Goal: Transaction & Acquisition: Purchase product/service

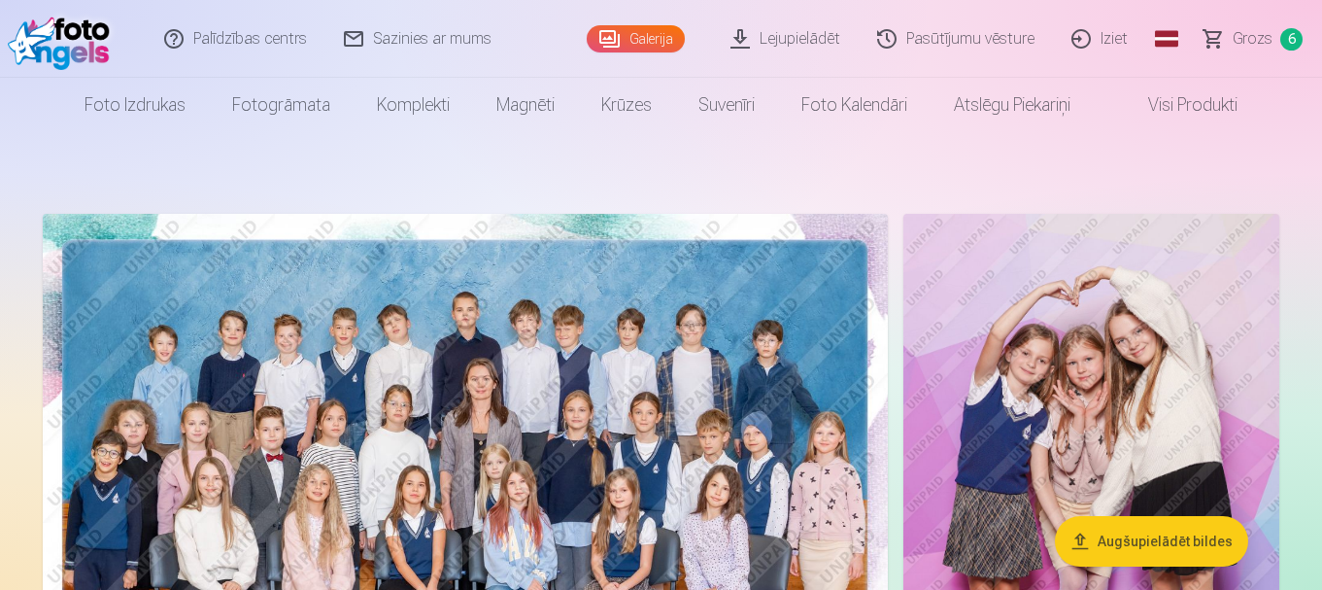
click at [1248, 32] on span "Grozs" at bounding box center [1253, 38] width 40 height 23
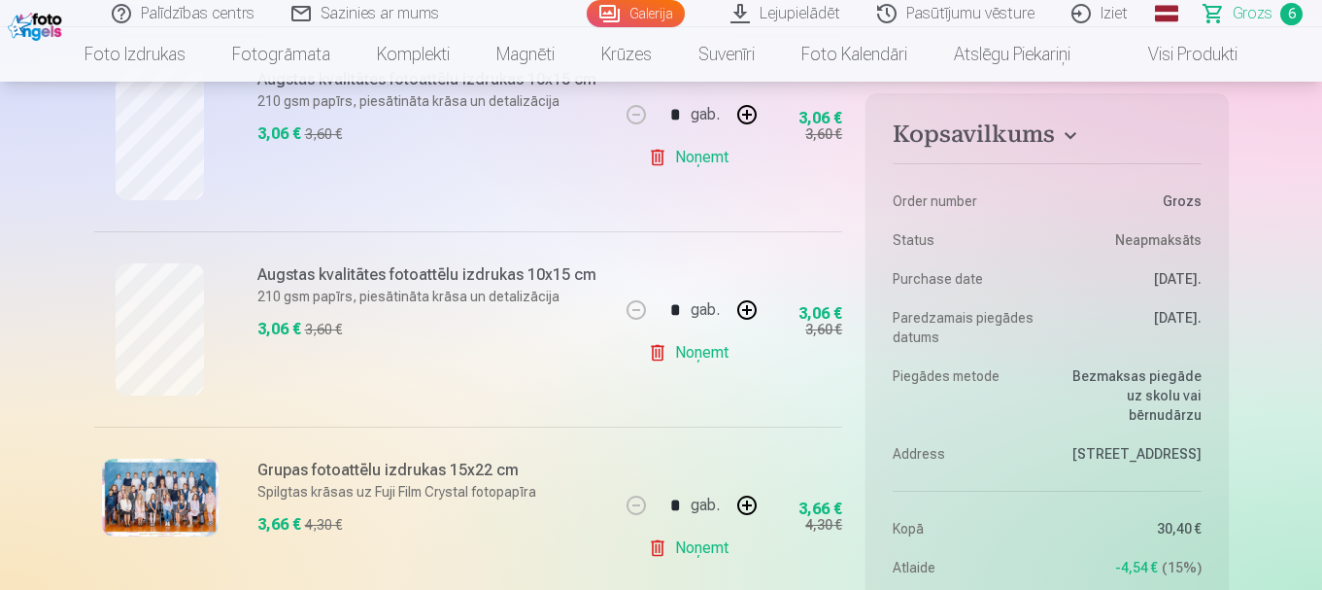
scroll to position [478, 0]
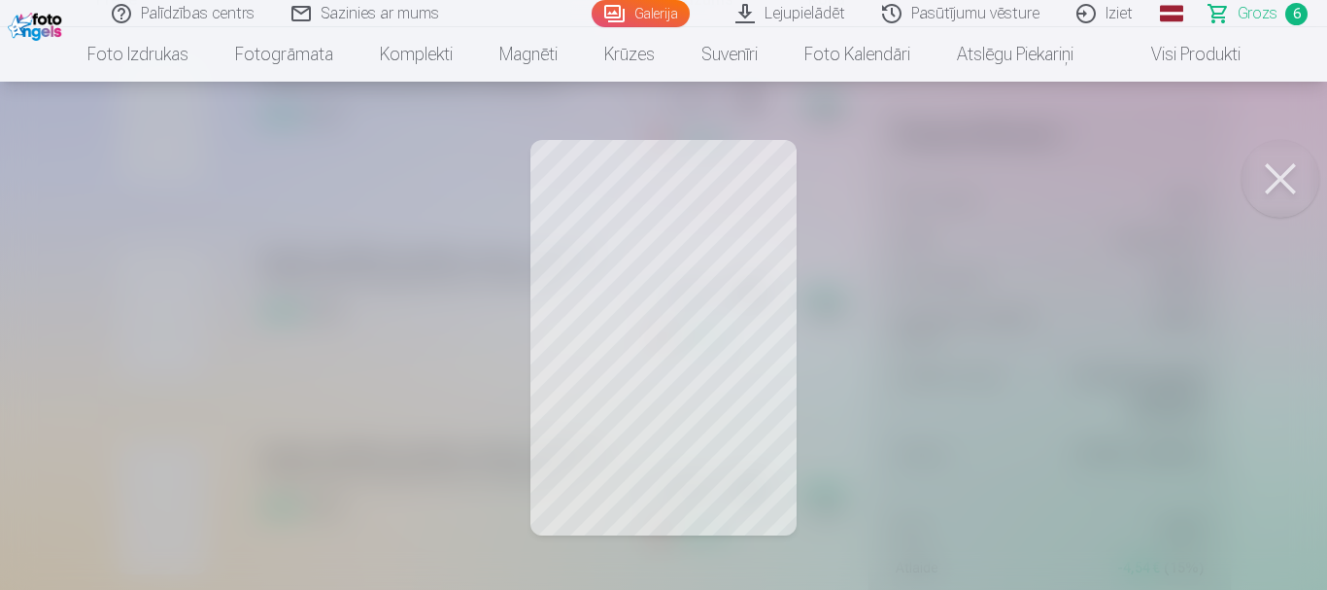
click at [1281, 170] on button at bounding box center [1281, 179] width 78 height 78
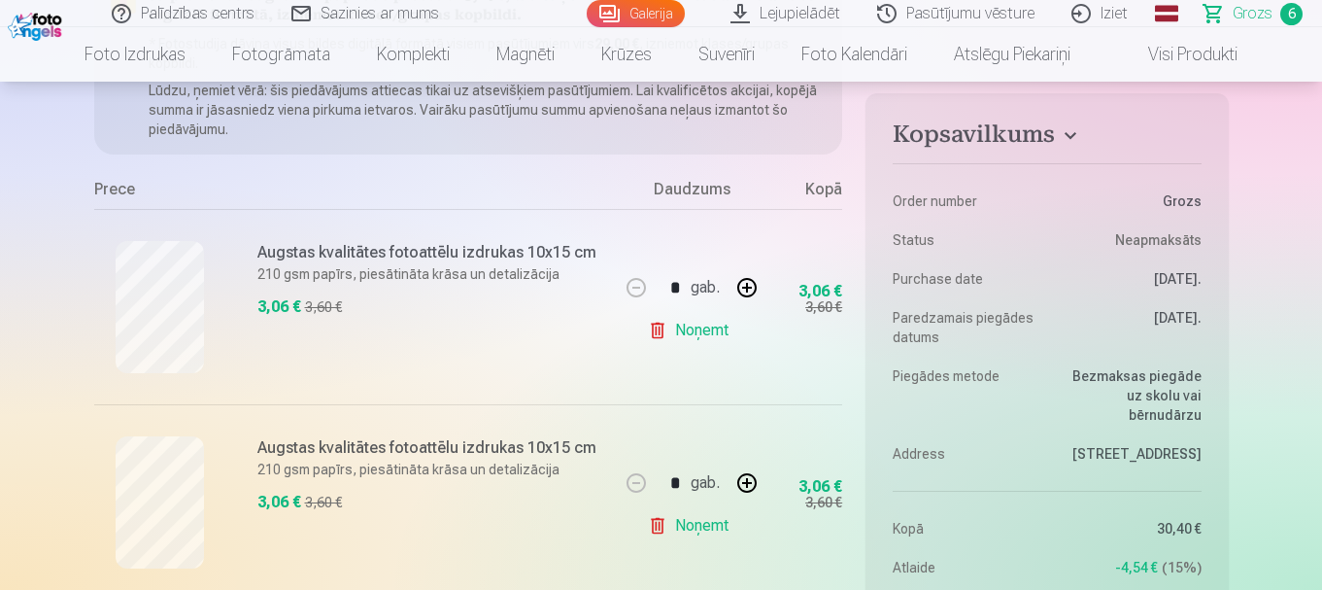
scroll to position [284, 0]
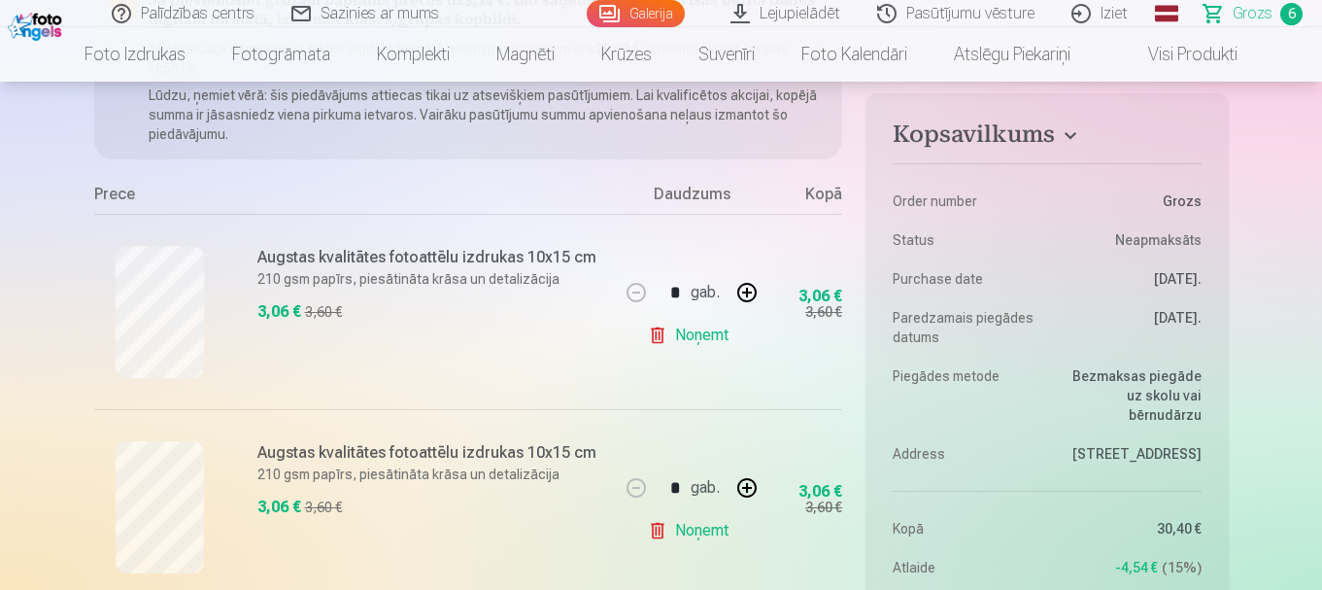
click at [337, 269] on p "210 gsm papīrs, piesātināta krāsa un detalizācija" at bounding box center [432, 278] width 351 height 19
click at [337, 261] on h6 "Augstas kvalitātes fotoattēlu izdrukas 10x15 cm" at bounding box center [432, 257] width 351 height 23
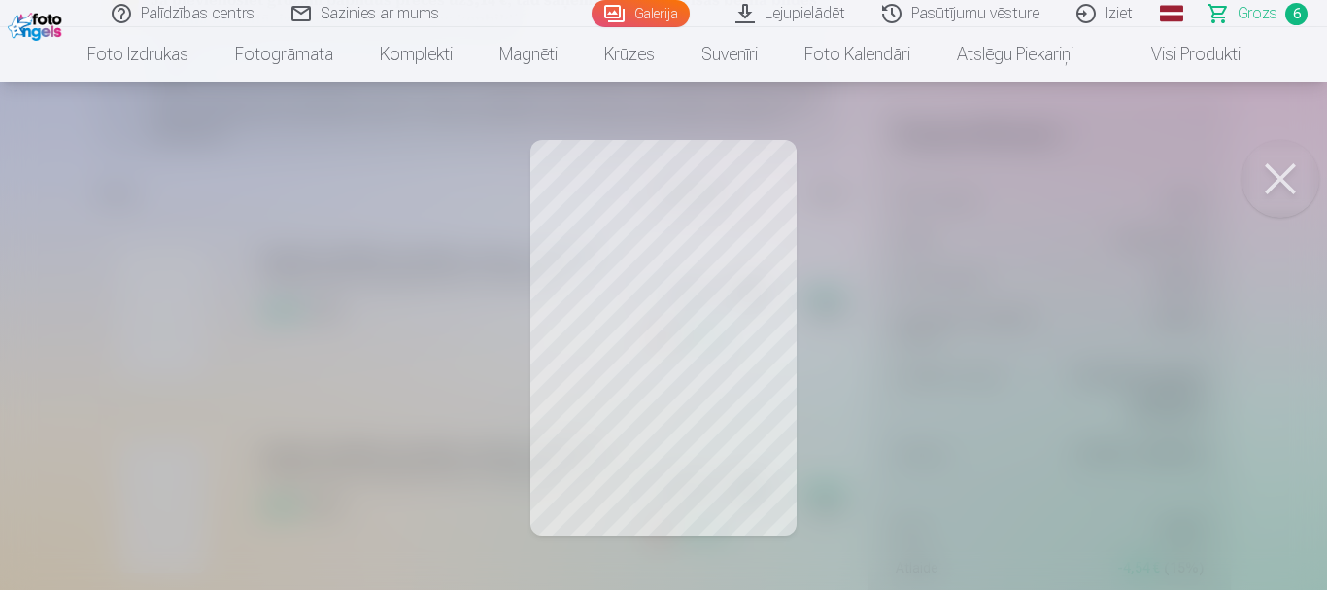
click at [1281, 180] on button at bounding box center [1281, 179] width 78 height 78
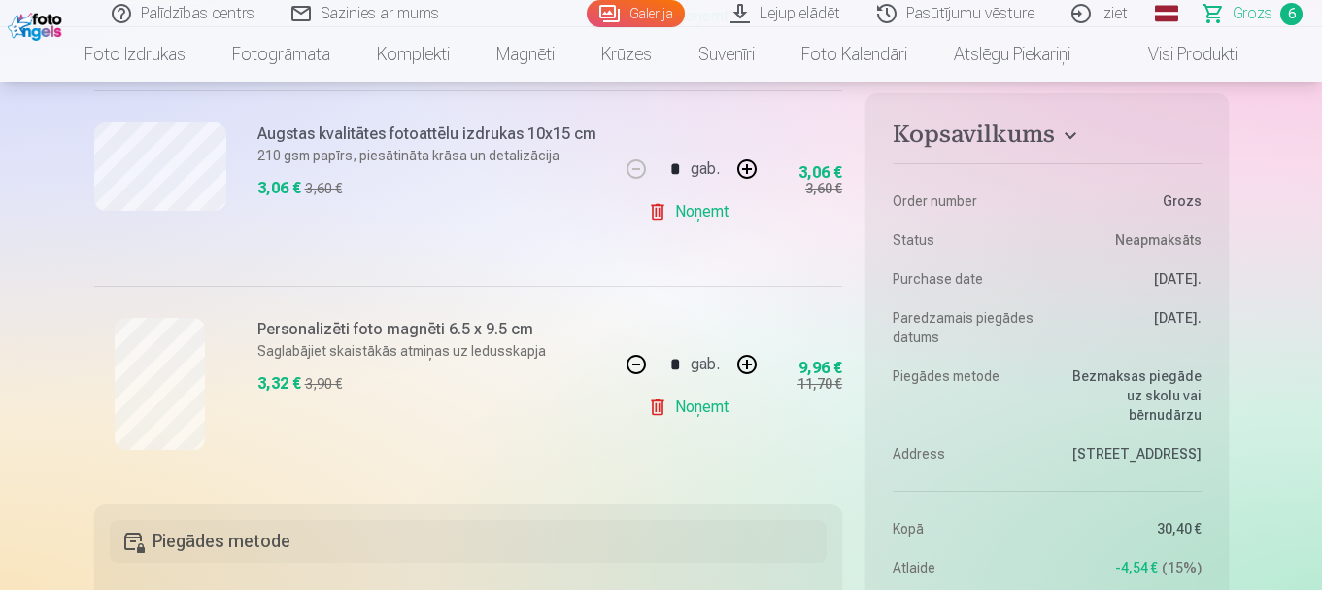
scroll to position [1158, 0]
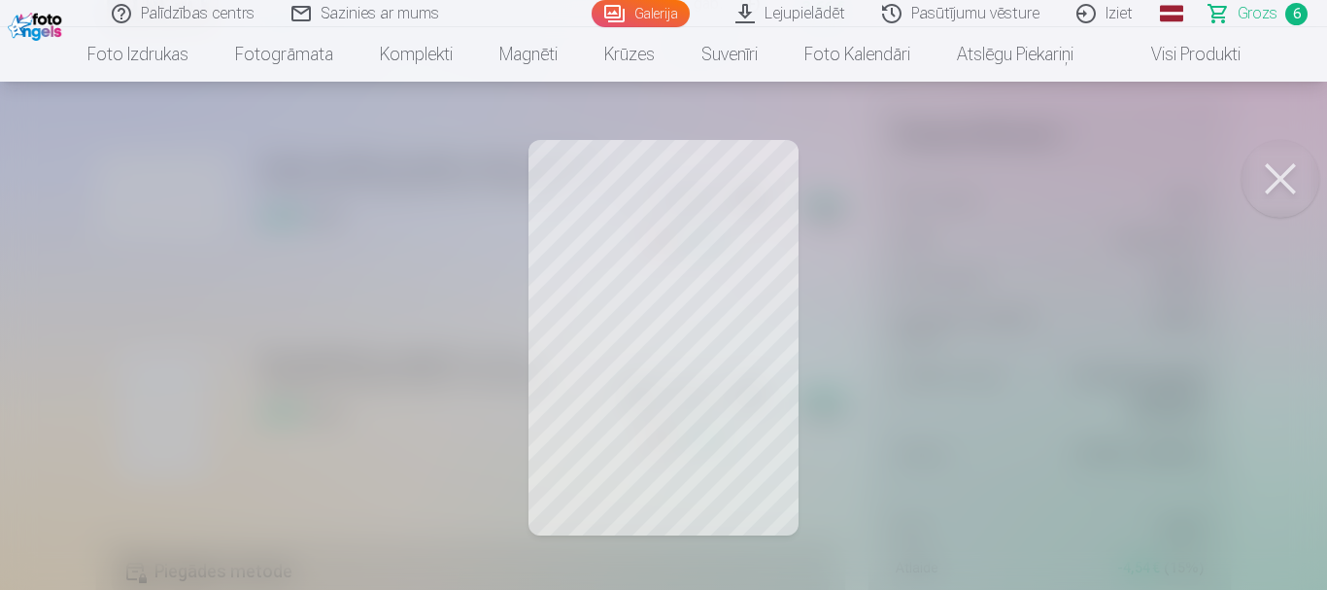
click at [1273, 187] on button at bounding box center [1281, 179] width 78 height 78
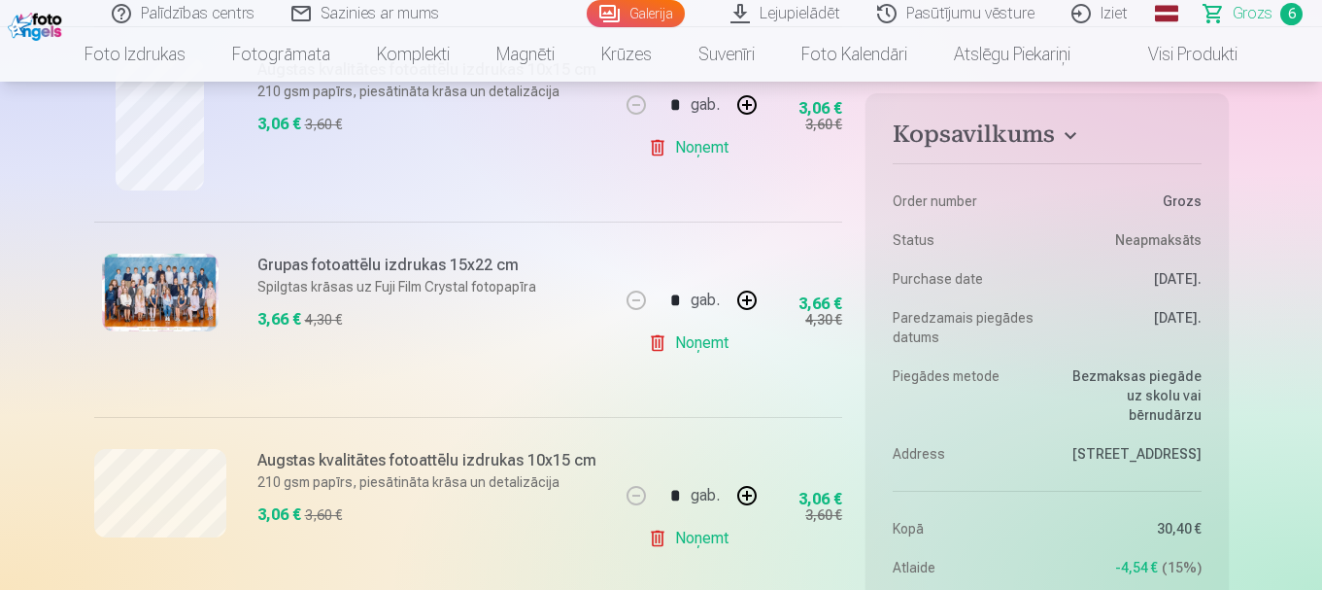
scroll to position [672, 0]
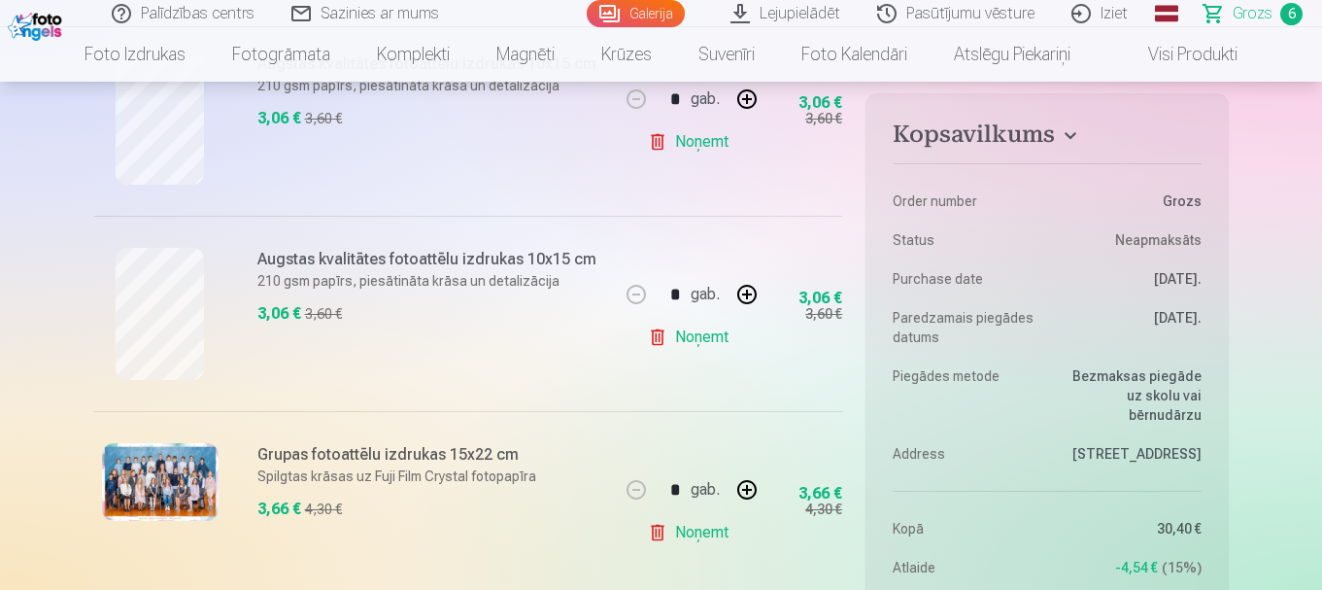
click at [658, 17] on link "Galerija" at bounding box center [636, 13] width 98 height 27
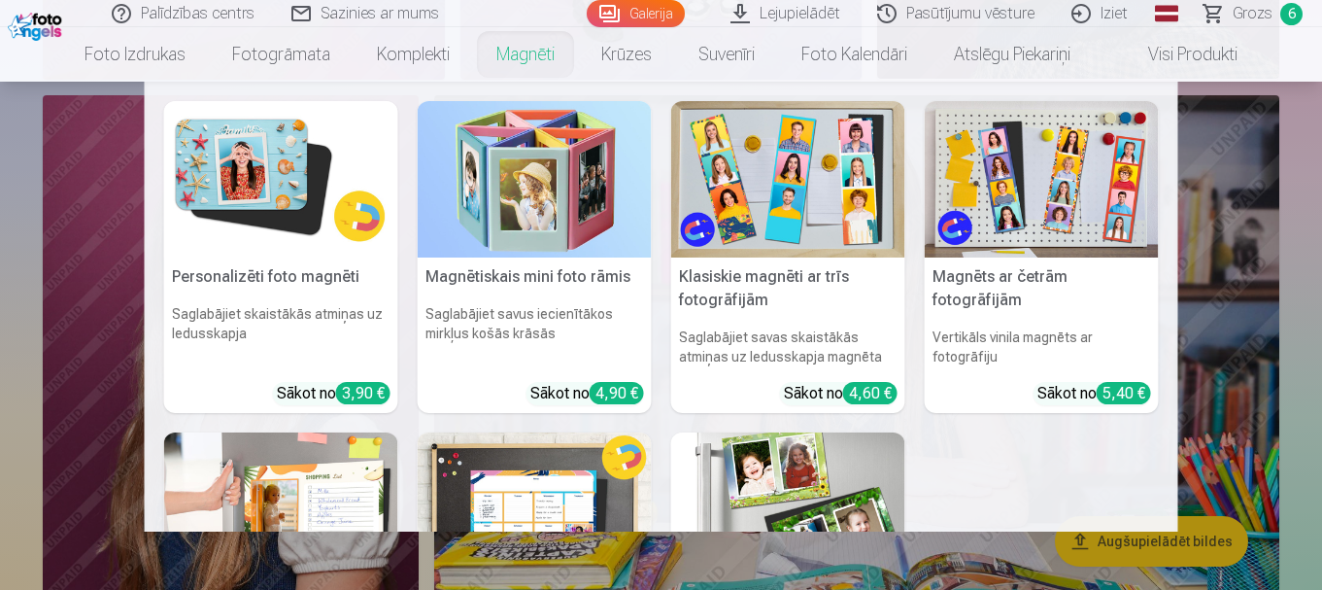
click at [1291, 286] on nav "Personalizēti foto magnēti Saglabājiet skaistākās atmiņas uz ledusskapja Sākot …" at bounding box center [661, 307] width 1322 height 450
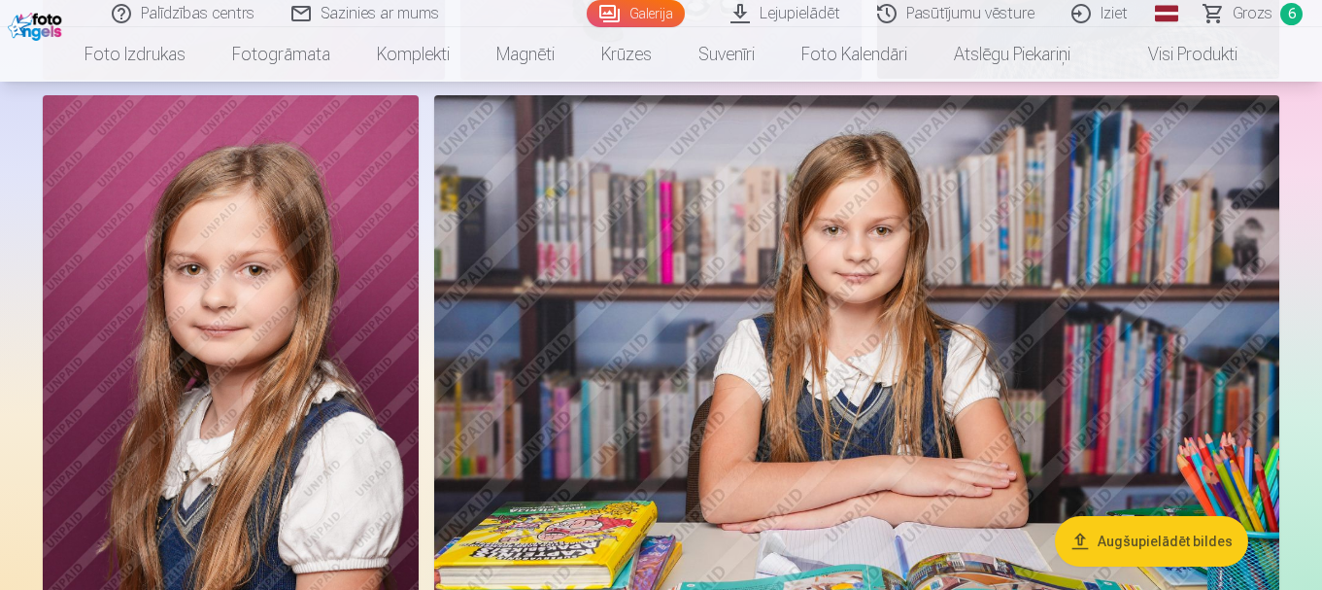
click at [1255, 17] on span "Grozs" at bounding box center [1253, 13] width 40 height 23
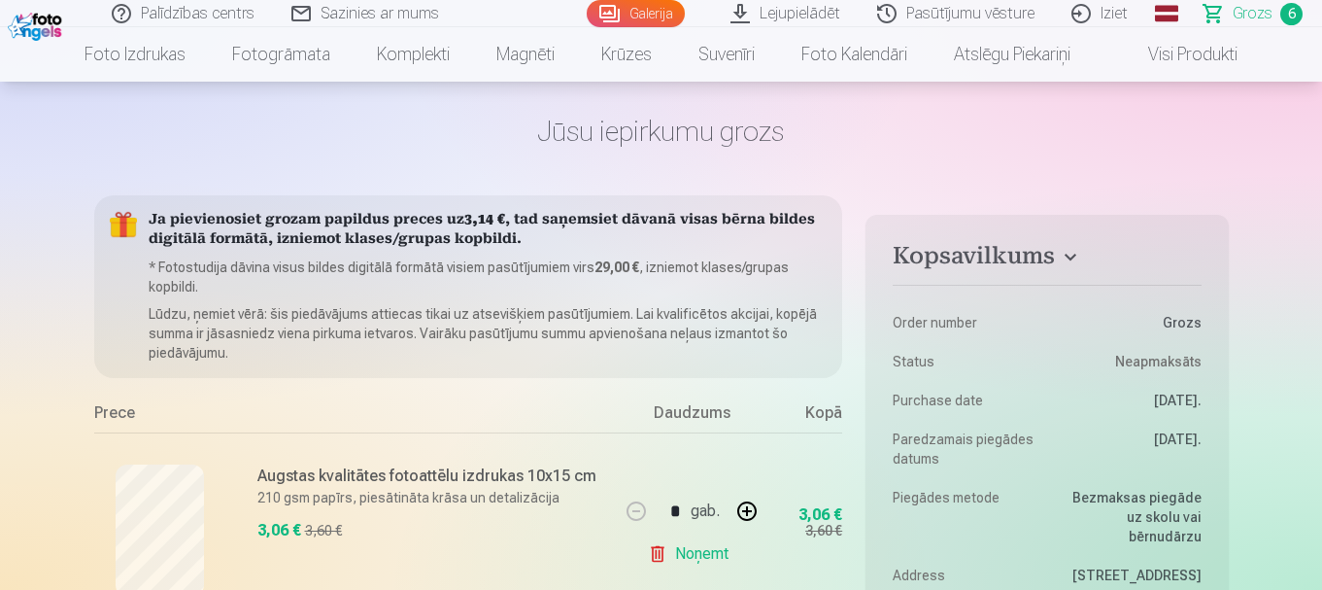
scroll to position [194, 0]
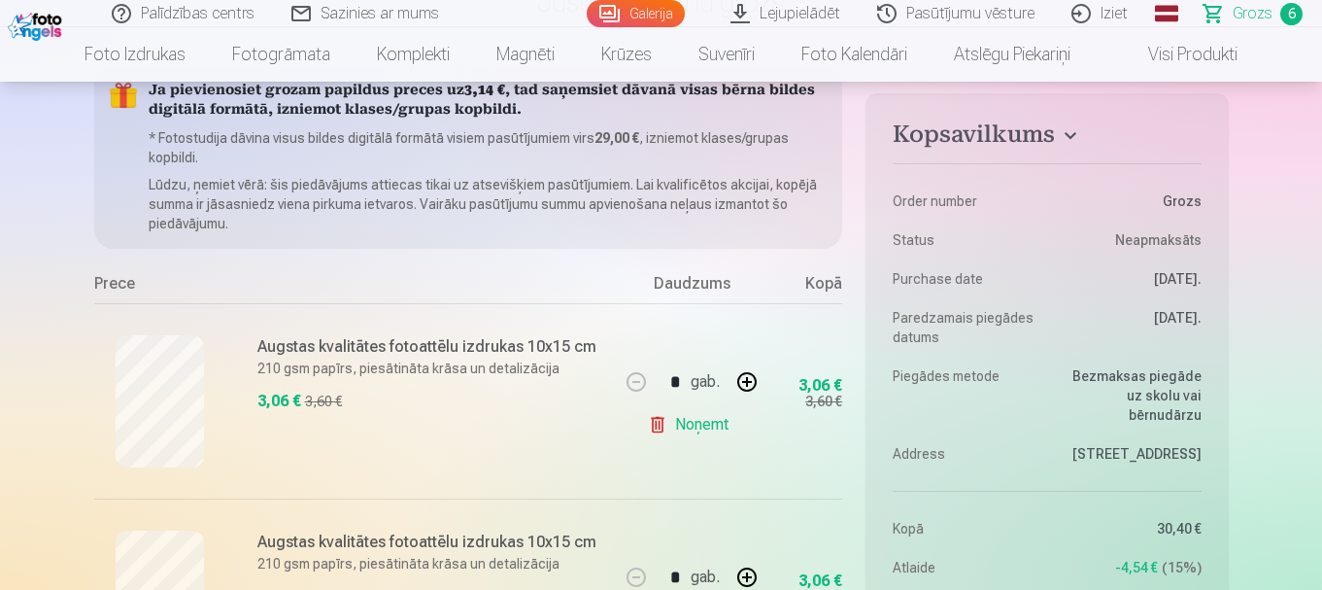
click at [336, 351] on h6 "Augstas kvalitātes fotoattēlu izdrukas 10x15 cm" at bounding box center [432, 346] width 351 height 23
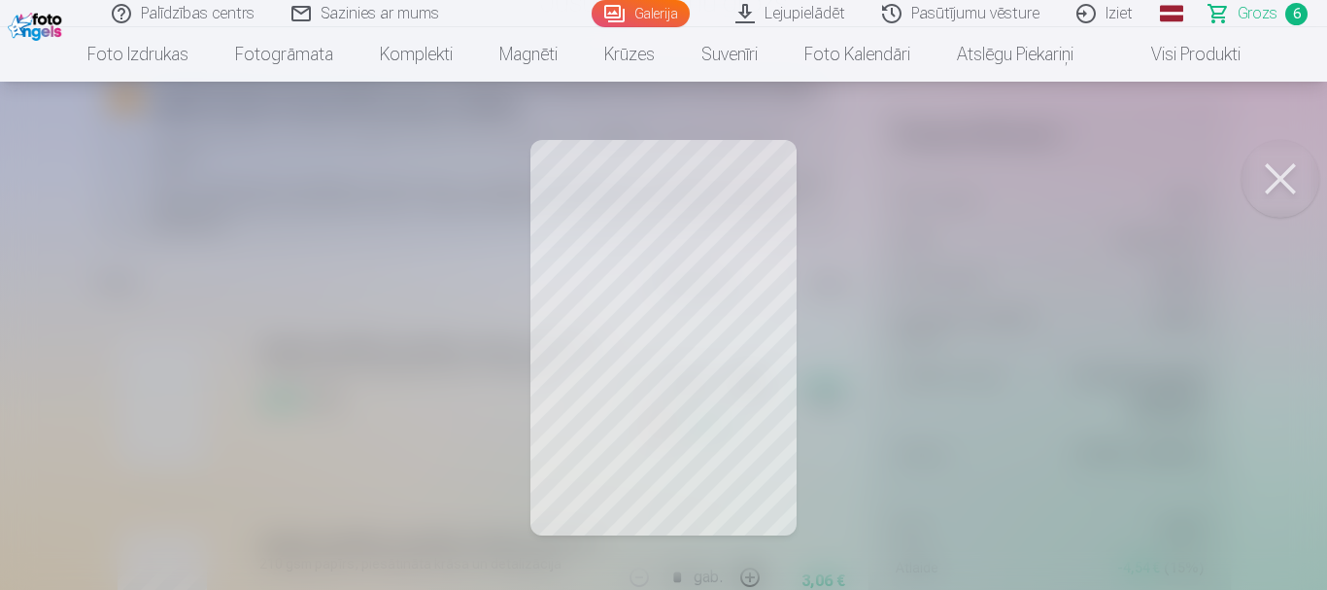
click at [1288, 178] on button at bounding box center [1281, 179] width 78 height 78
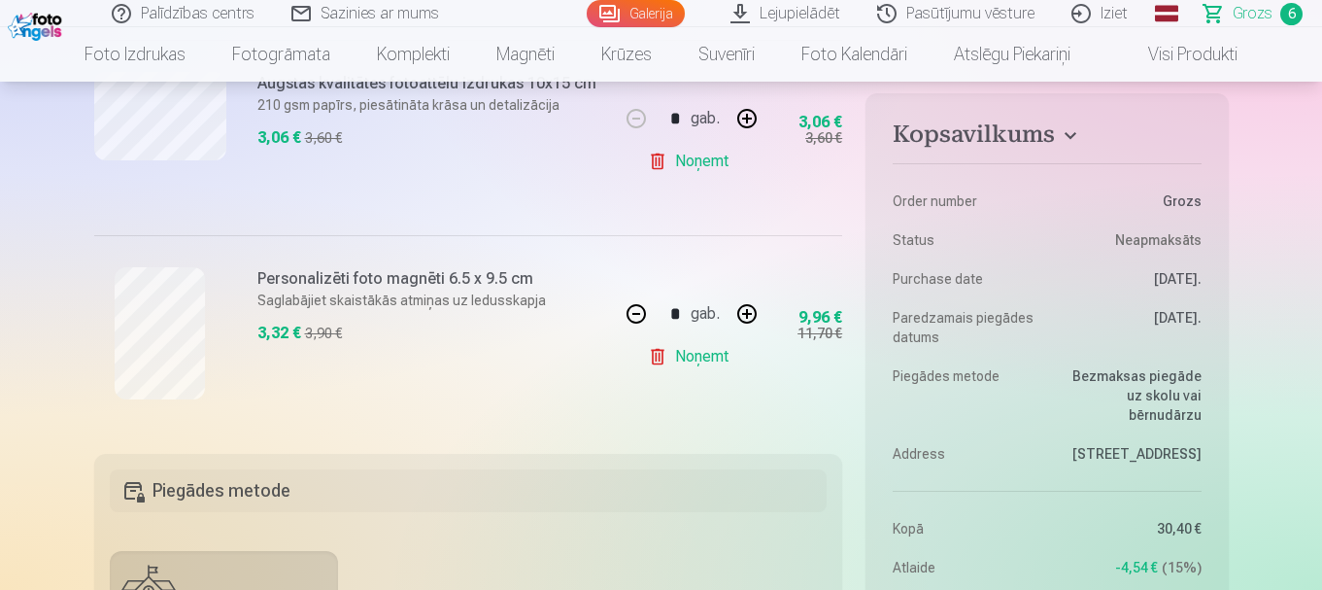
scroll to position [1269, 0]
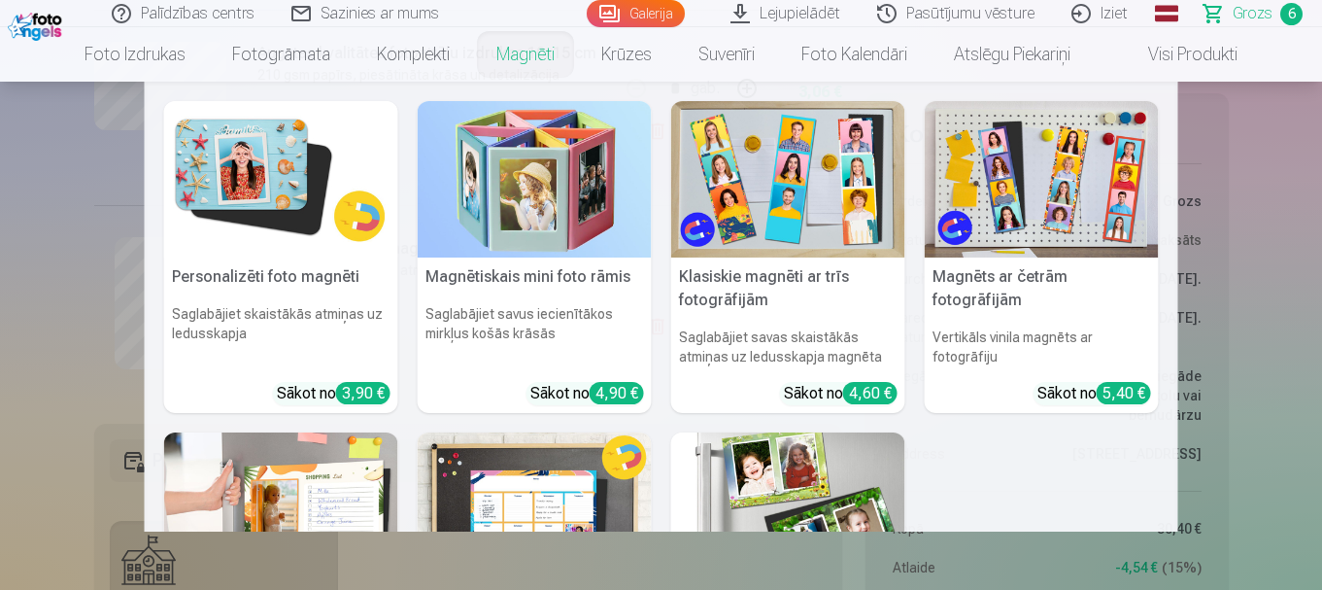
click at [520, 69] on link "Magnēti" at bounding box center [525, 54] width 105 height 54
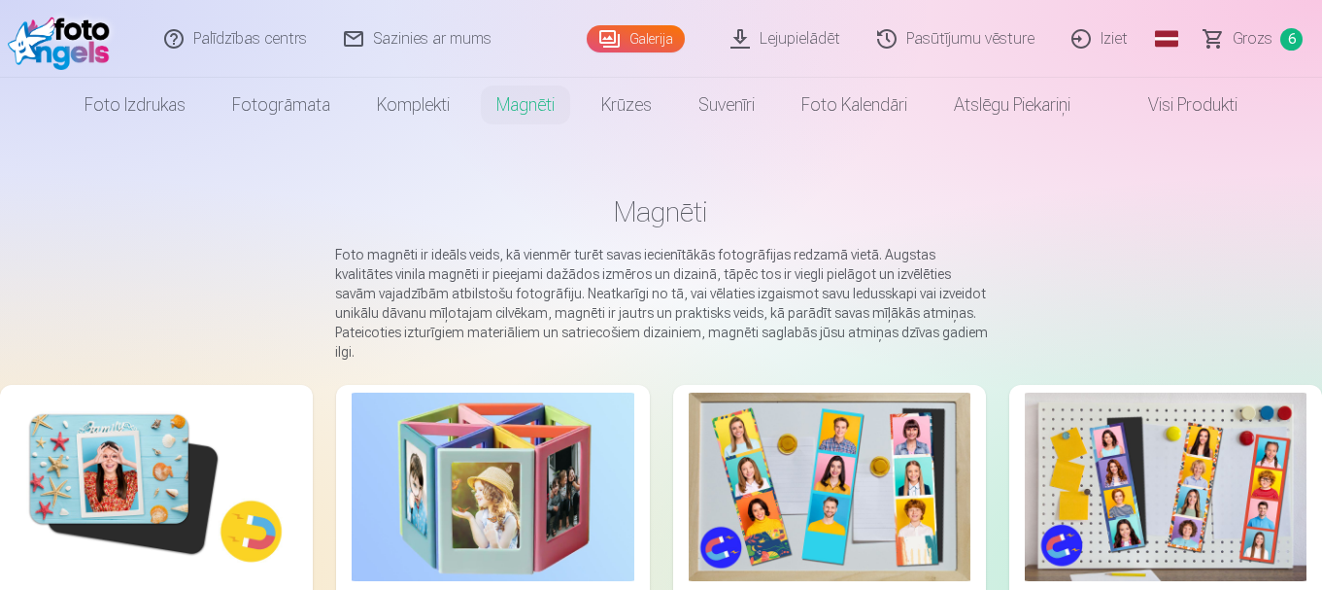
click at [169, 451] on img at bounding box center [157, 487] width 282 height 188
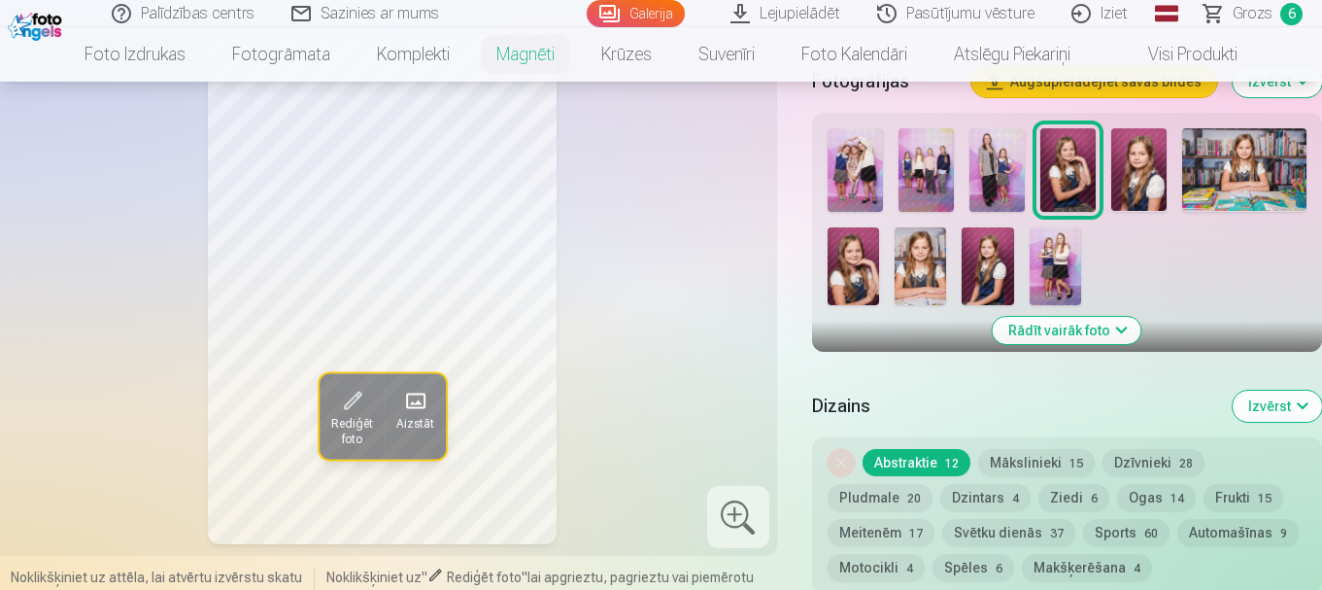
scroll to position [616, 0]
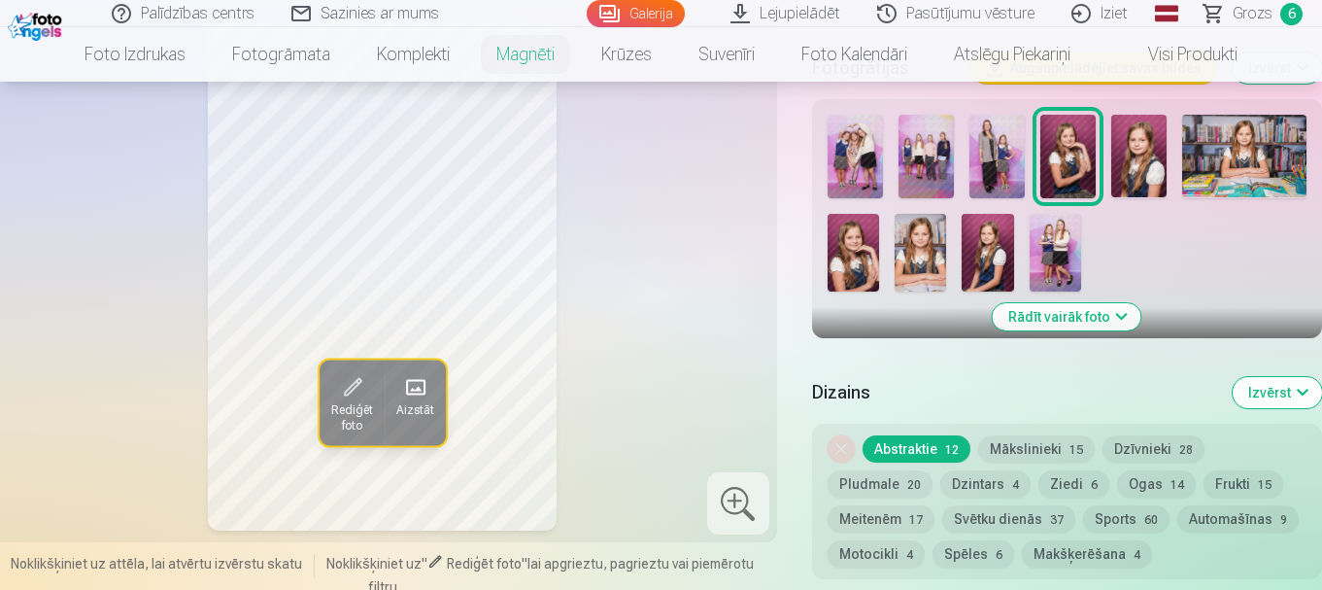
click at [1067, 303] on button "Rādīt vairāk foto" at bounding box center [1067, 316] width 149 height 27
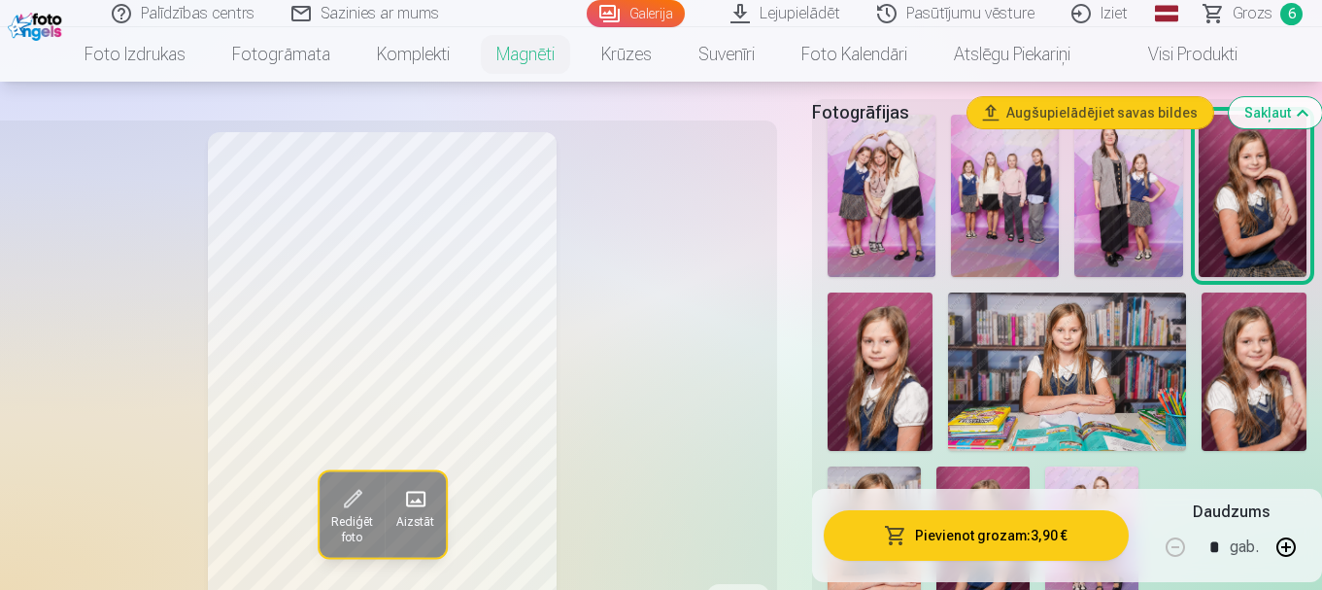
click at [857, 333] on img at bounding box center [880, 371] width 105 height 158
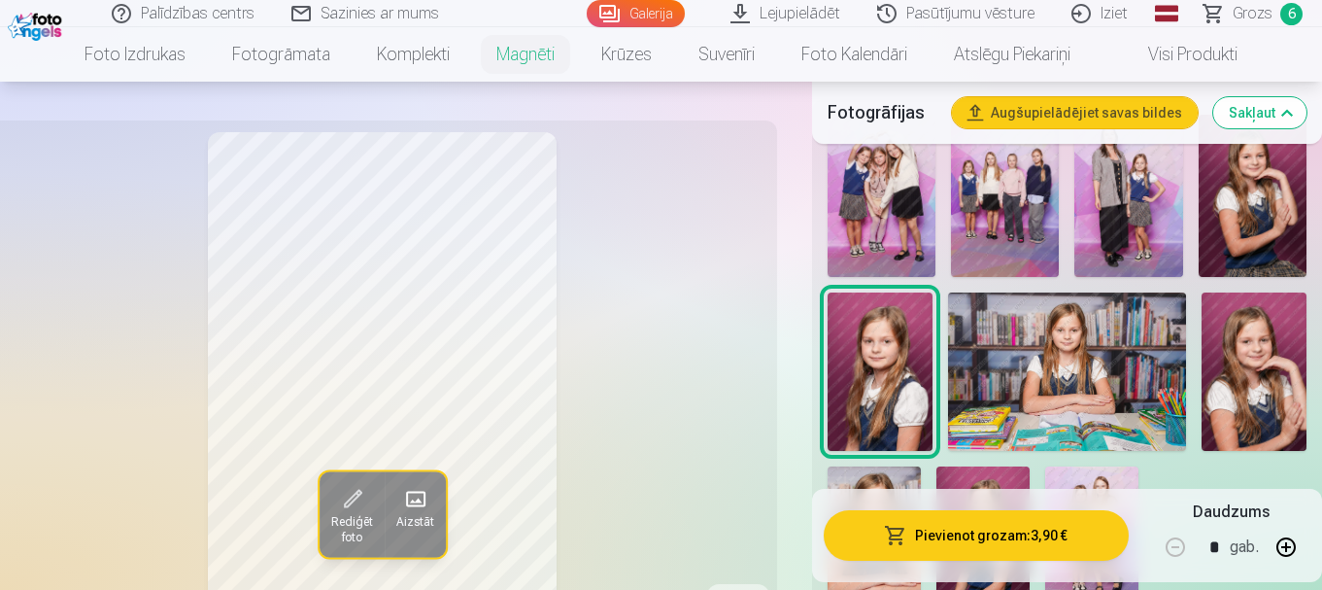
click at [990, 466] on img at bounding box center [983, 536] width 93 height 140
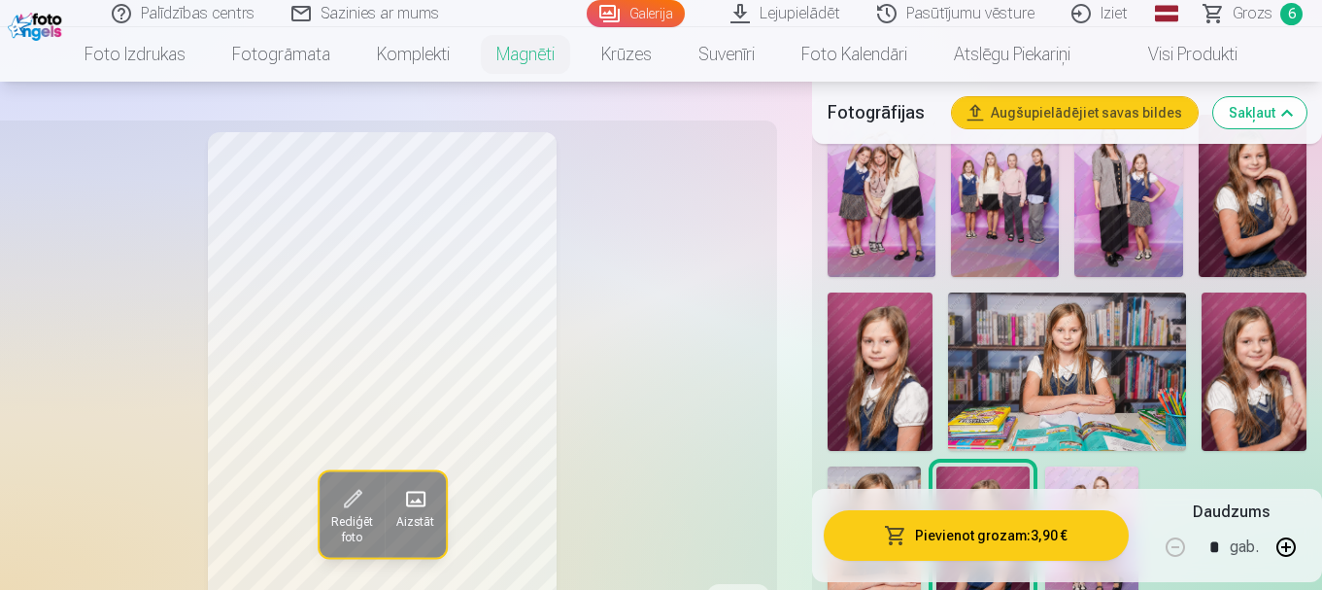
click at [884, 362] on img at bounding box center [880, 371] width 105 height 158
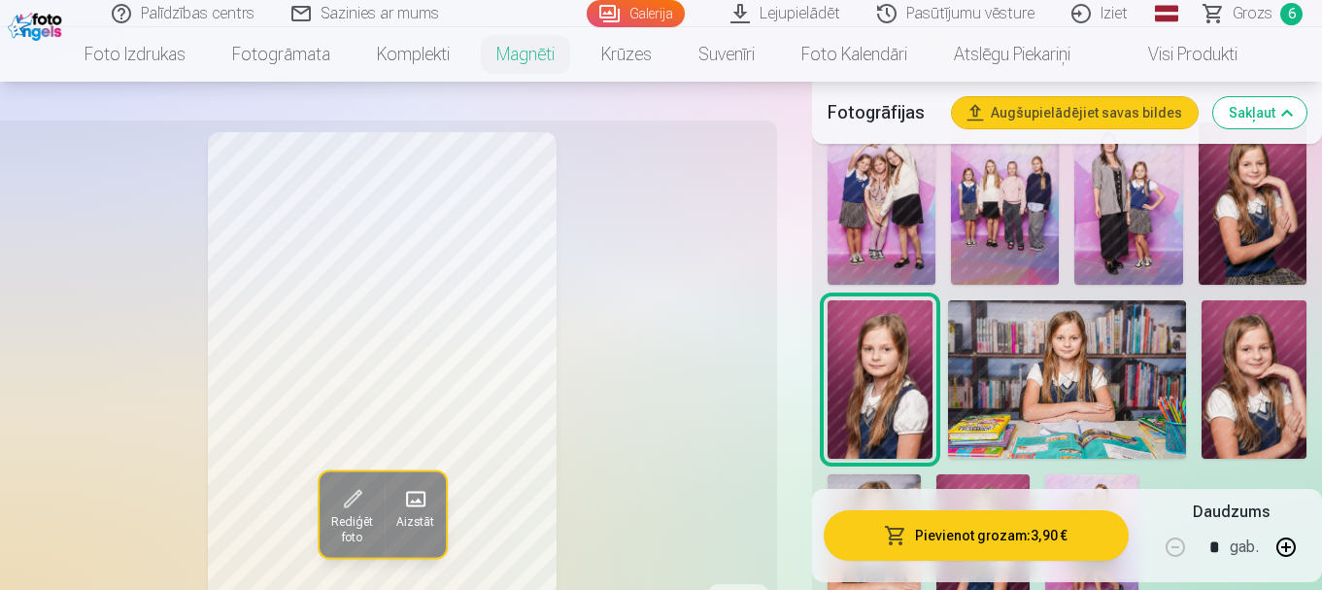
scroll to position [713, 0]
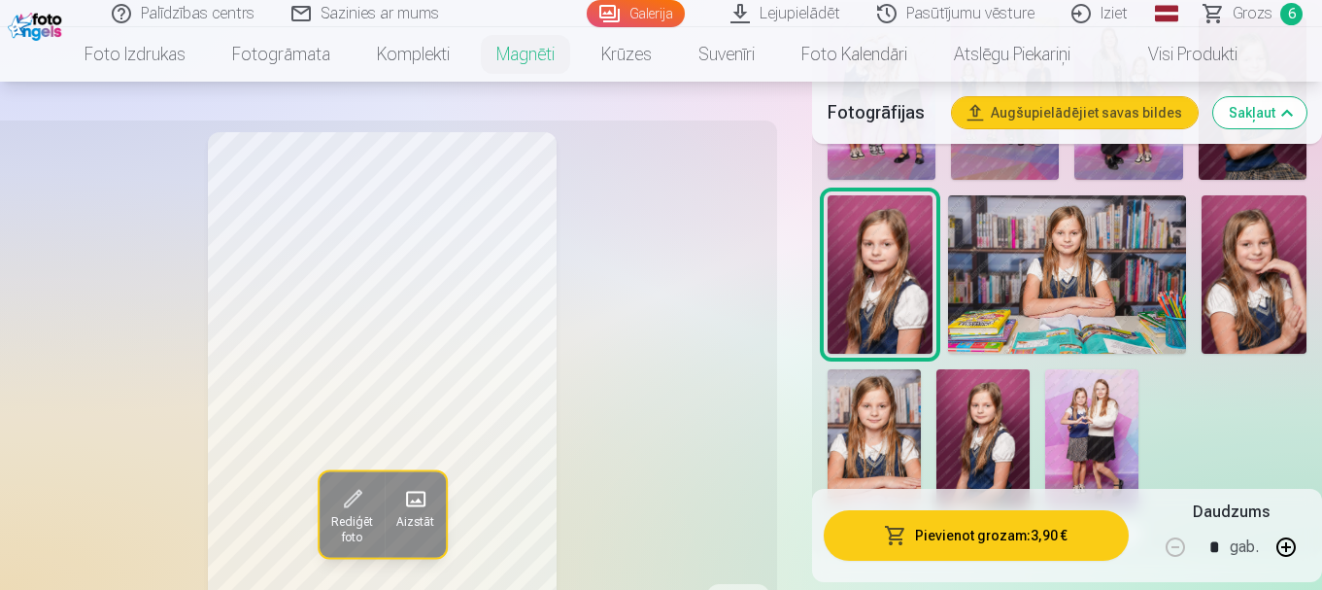
click at [965, 424] on img at bounding box center [983, 439] width 93 height 140
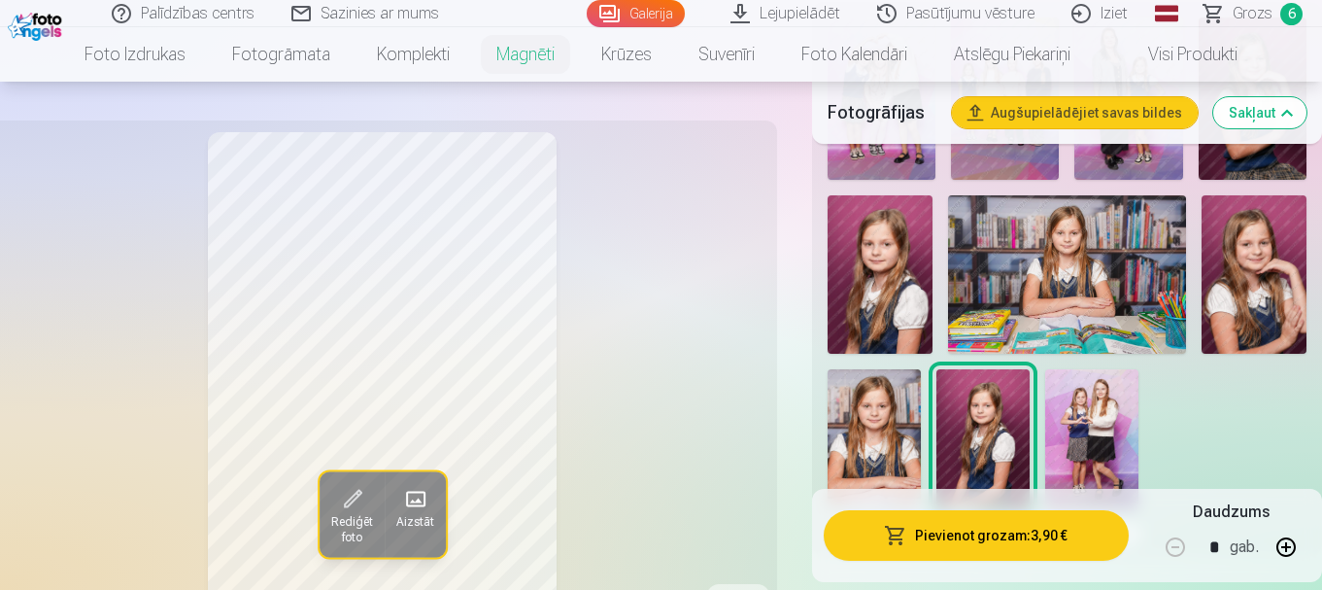
click at [1252, 271] on img at bounding box center [1254, 274] width 105 height 158
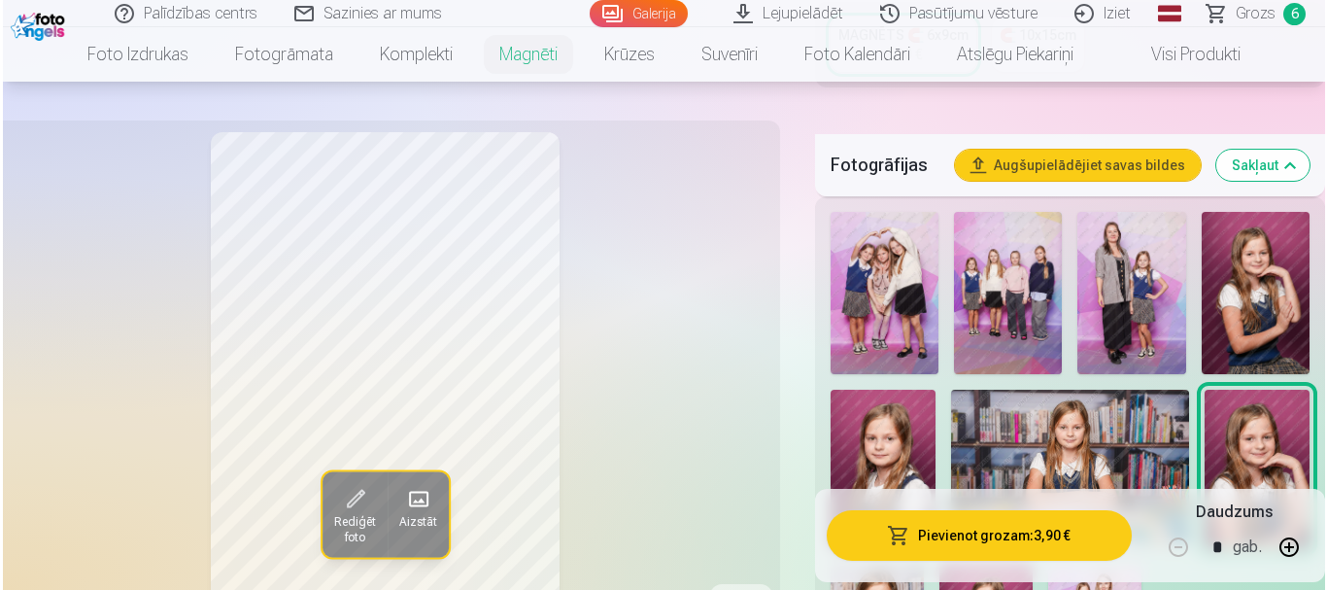
scroll to position [616, 0]
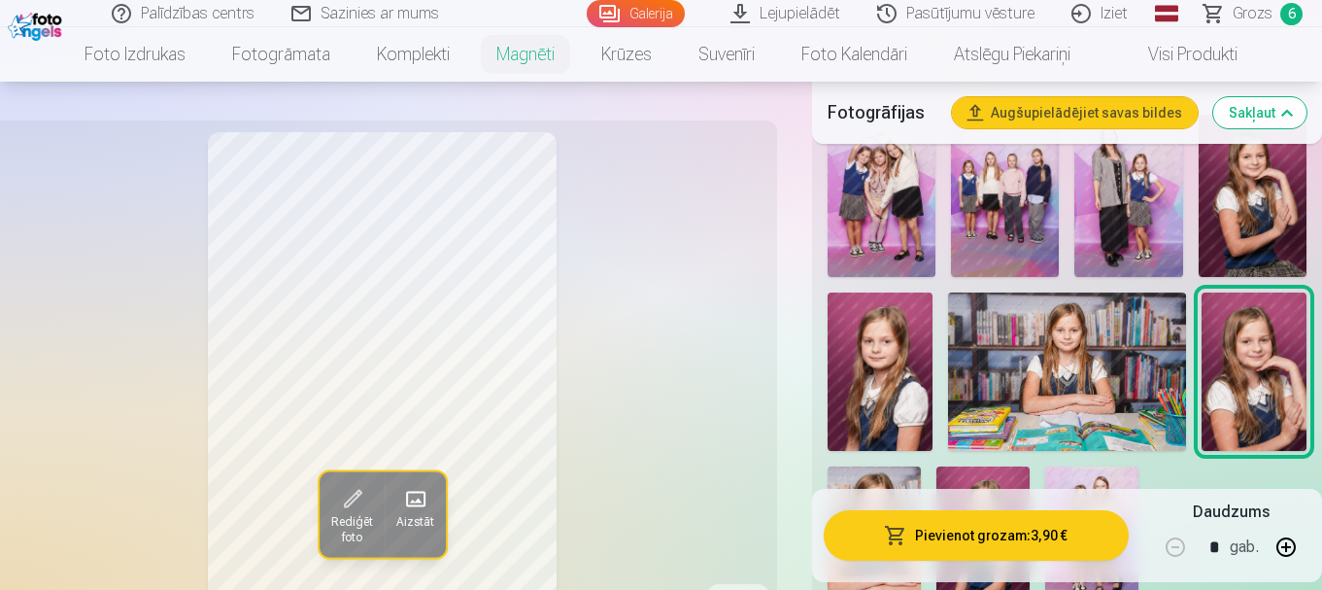
click at [1250, 199] on img at bounding box center [1253, 196] width 108 height 162
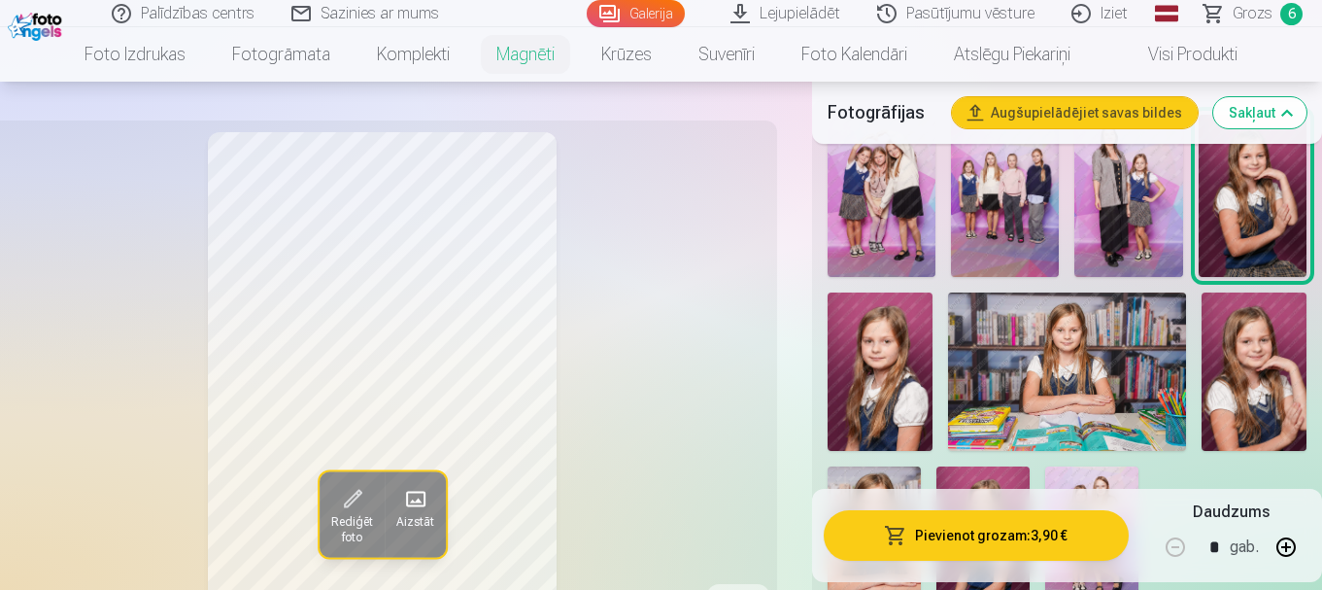
click at [1288, 546] on button "button" at bounding box center [1286, 547] width 47 height 47
type input "*"
click at [1057, 537] on button "Pievienot grozam : 11,70 €" at bounding box center [976, 535] width 305 height 51
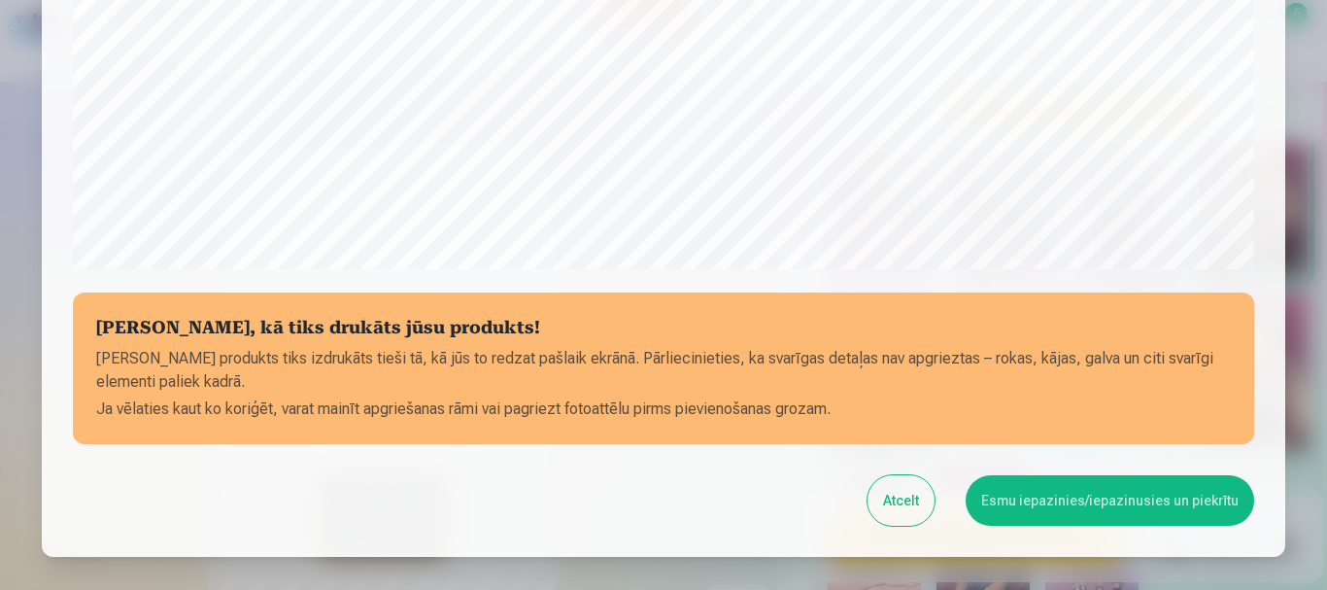
scroll to position [809, 0]
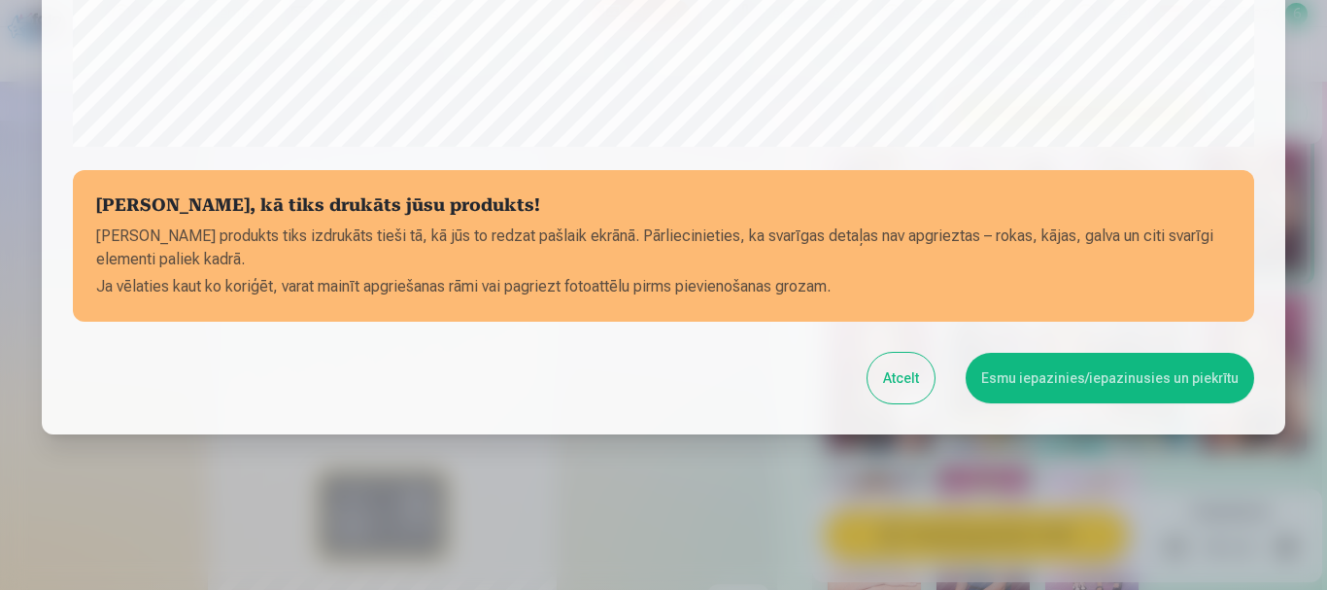
click at [1090, 380] on button "Esmu iepazinies/iepazinusies un piekrītu" at bounding box center [1110, 378] width 289 height 51
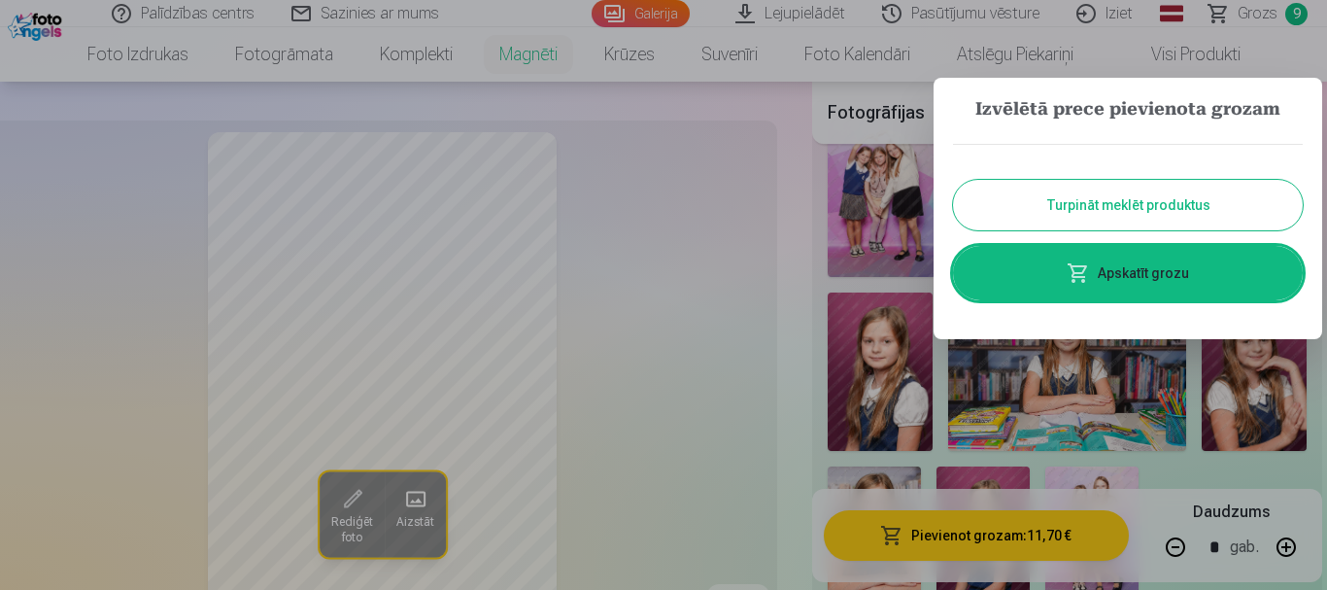
click at [1165, 276] on link "Apskatīt grozu" at bounding box center [1128, 273] width 350 height 54
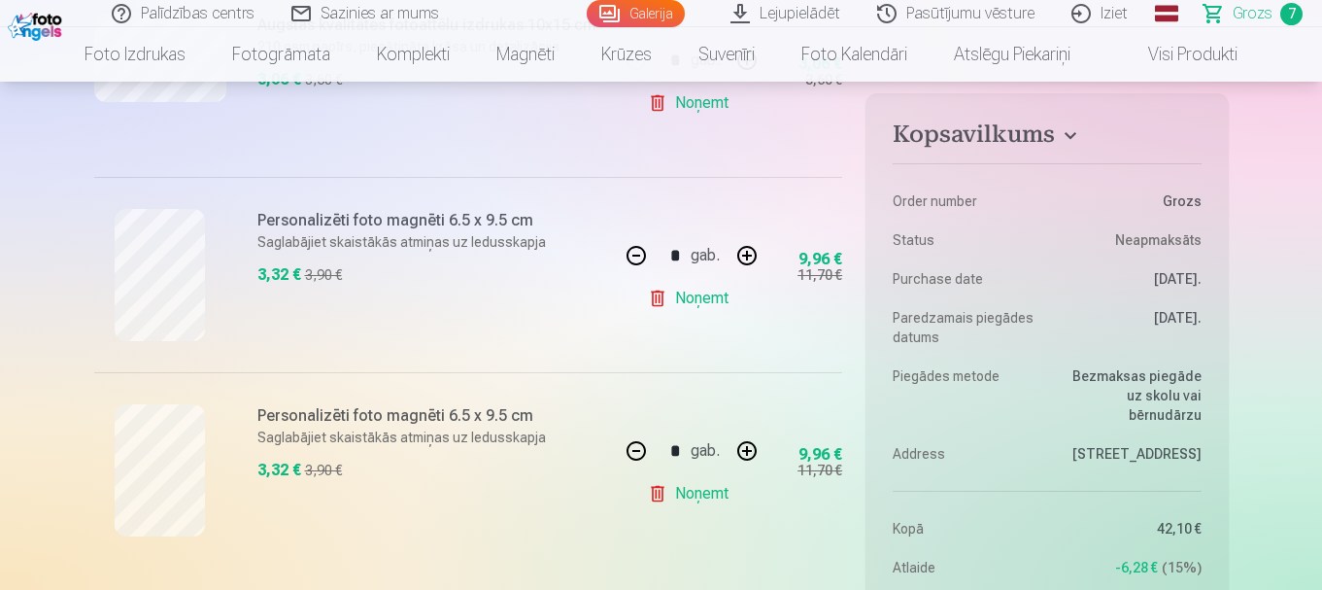
scroll to position [1324, 0]
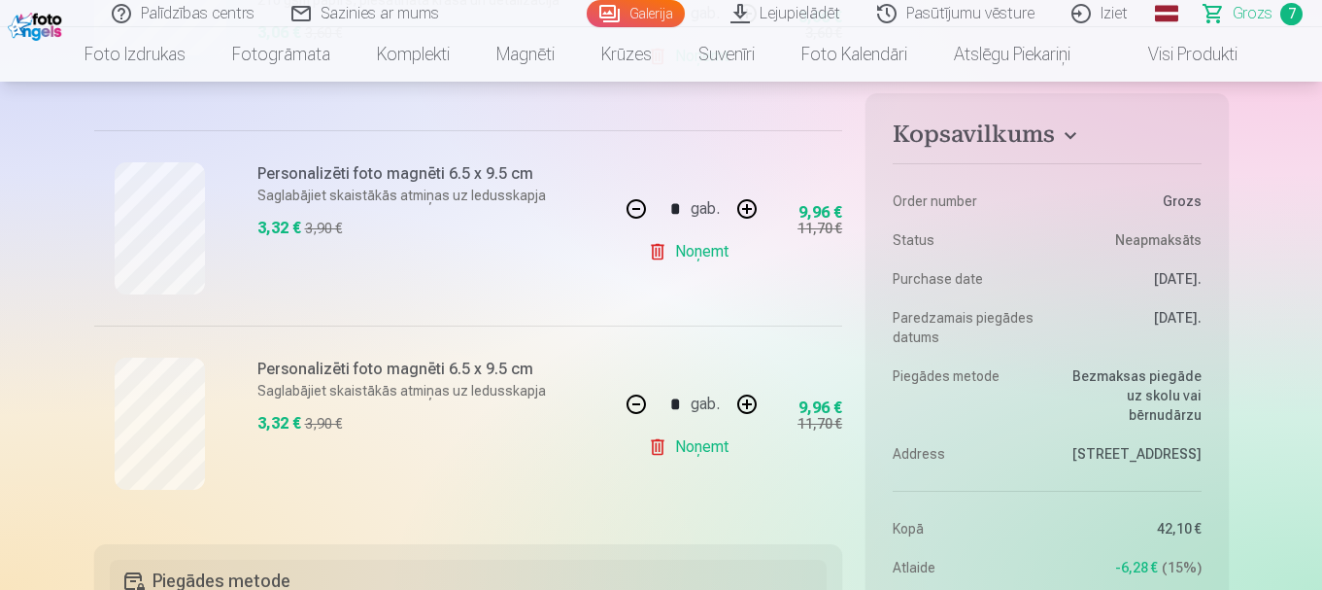
click at [702, 253] on link "Noņemt" at bounding box center [692, 251] width 88 height 39
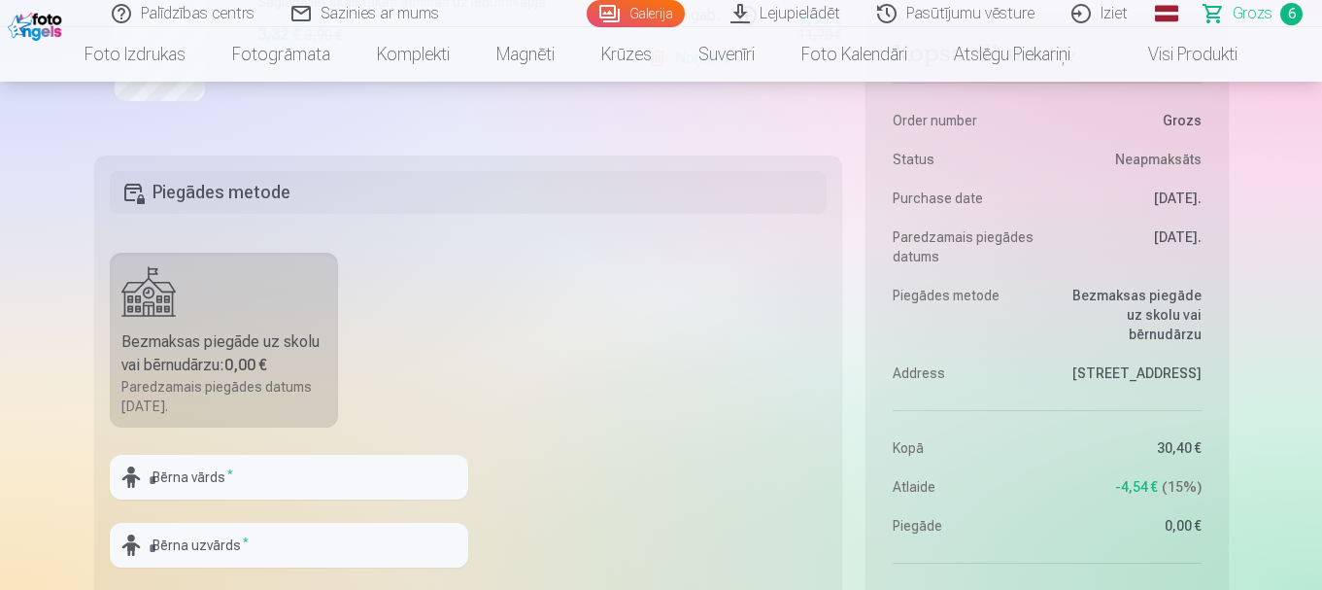
scroll to position [1627, 0]
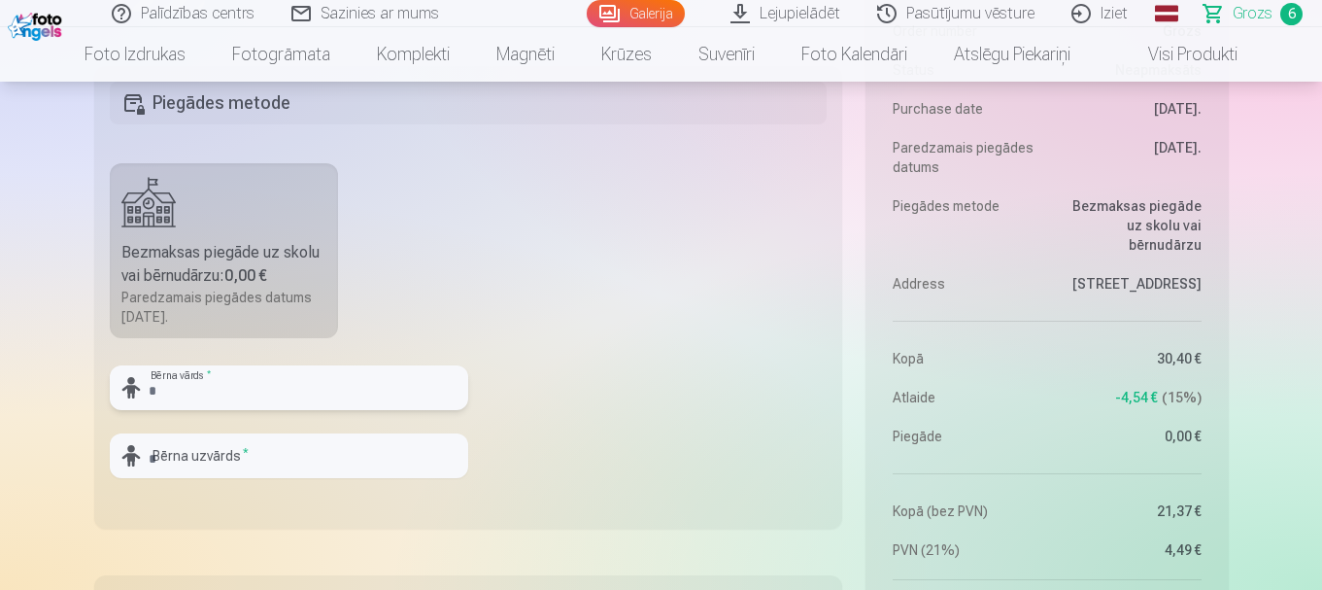
click at [160, 383] on input "text" at bounding box center [289, 387] width 359 height 45
type input "*****"
click at [177, 464] on input "text" at bounding box center [289, 455] width 359 height 45
type input "*****"
click at [567, 430] on fieldset "Piegādes metode Bezmaksas piegāde uz skolu vai bērnudārzu : 0,00 € Paredzamais …" at bounding box center [468, 297] width 749 height 463
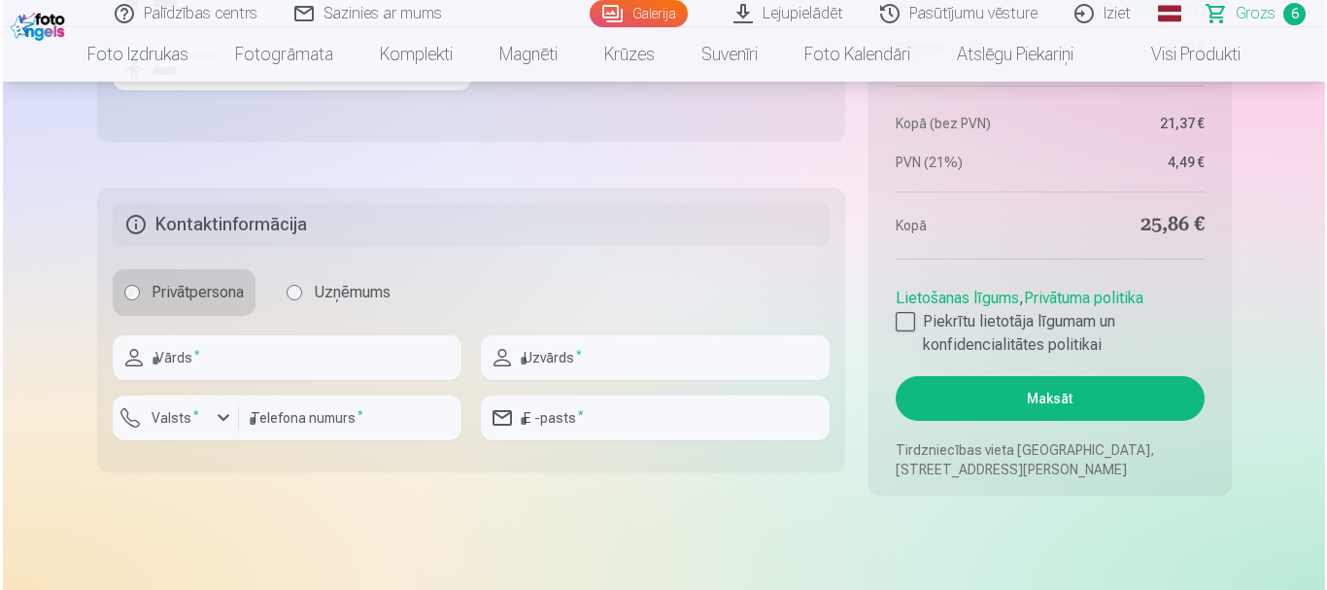
scroll to position [2015, 0]
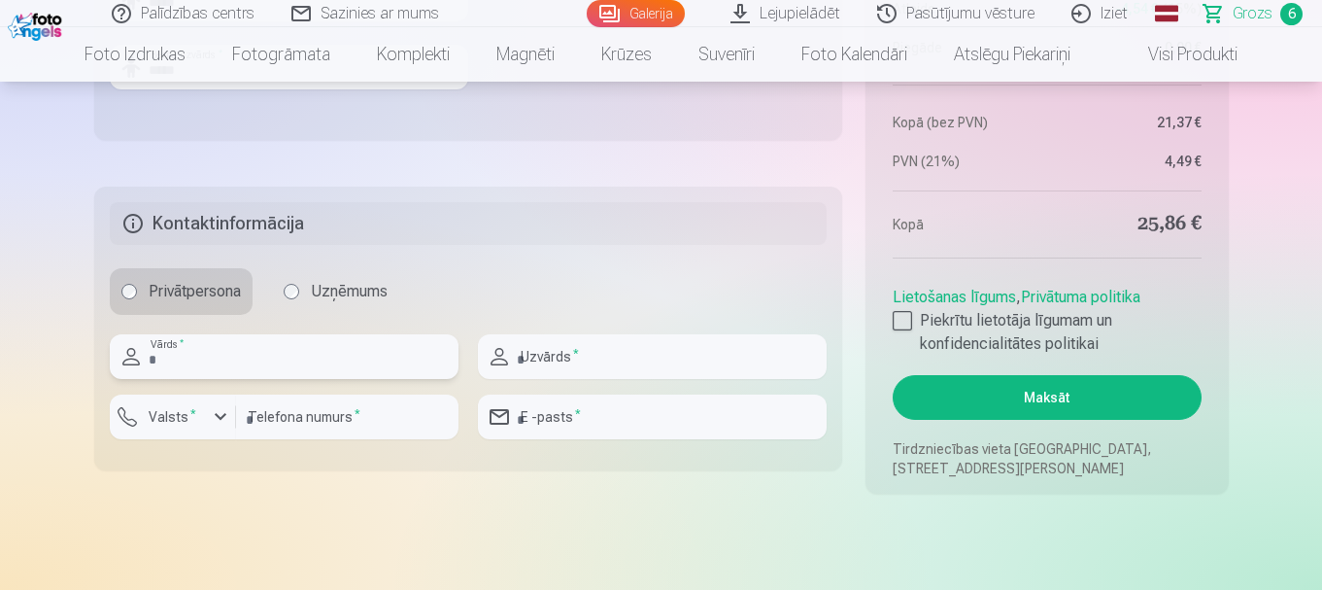
click at [203, 362] on input "text" at bounding box center [284, 356] width 349 height 45
type input "****"
type input "*****"
type input "********"
drag, startPoint x: 686, startPoint y: 425, endPoint x: 516, endPoint y: 417, distance: 170.2
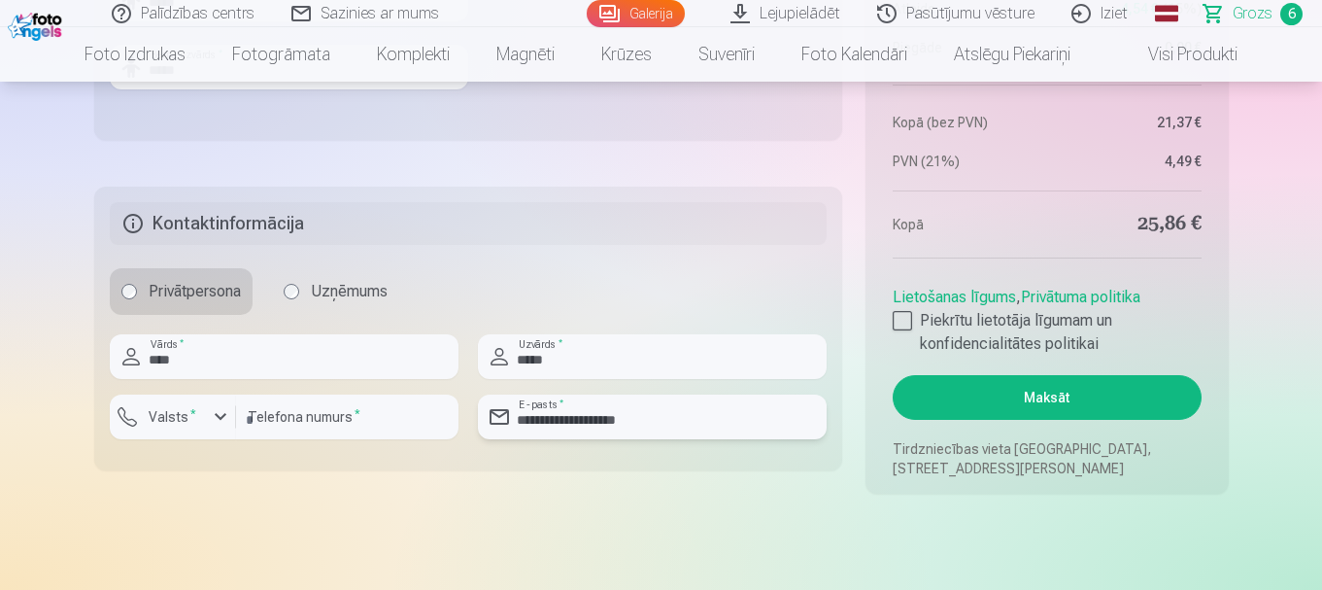
click at [516, 417] on input "**********" at bounding box center [652, 416] width 349 height 45
type input "**********"
click at [194, 415] on label "Valsts *" at bounding box center [172, 416] width 63 height 19
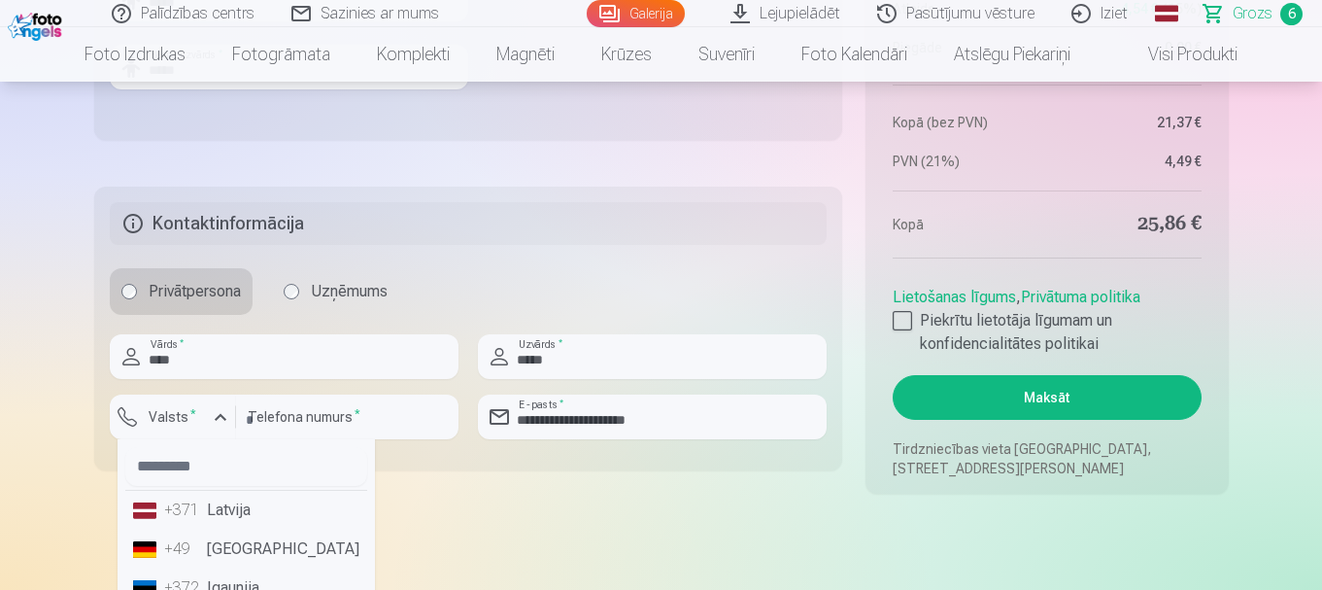
click at [200, 515] on div "+371" at bounding box center [183, 509] width 39 height 23
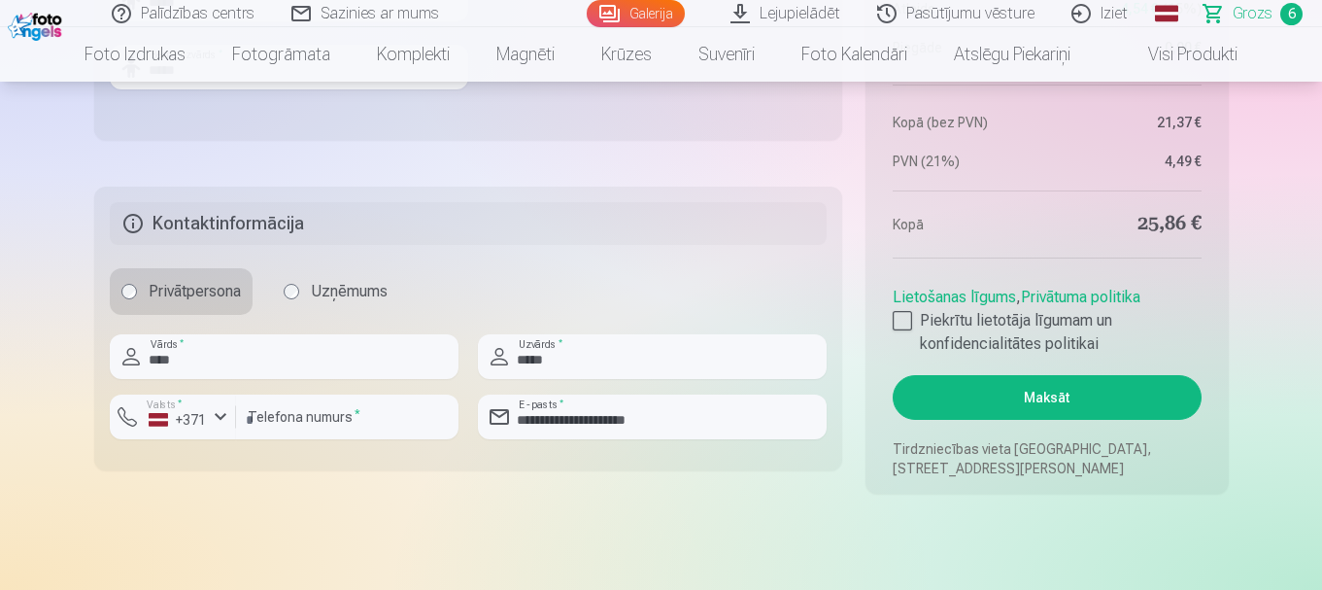
click at [889, 320] on aside "Kopsavilkums Order number Grozs Status Neapmaksāts Purchase date 13.10.2025. Pa…" at bounding box center [1047, 14] width 362 height 959
click at [907, 319] on div at bounding box center [902, 320] width 19 height 19
click at [1039, 392] on button "Maksāt" at bounding box center [1047, 397] width 308 height 45
